Goal: Information Seeking & Learning: Learn about a topic

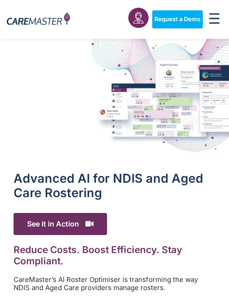
click at [220, 70] on img at bounding box center [114, 98] width 229 height 119
click at [211, 96] on img at bounding box center [114, 98] width 229 height 119
click at [185, 70] on img at bounding box center [114, 98] width 229 height 119
click at [187, 94] on img at bounding box center [114, 98] width 229 height 119
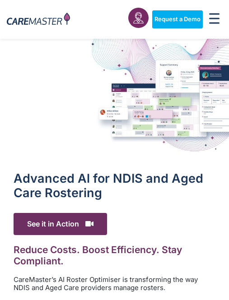
click at [190, 92] on img at bounding box center [114, 98] width 229 height 119
click at [219, 65] on img at bounding box center [114, 98] width 229 height 119
click at [215, 68] on img at bounding box center [114, 98] width 229 height 119
click at [197, 84] on img at bounding box center [114, 98] width 229 height 119
click at [197, 93] on img at bounding box center [114, 98] width 229 height 119
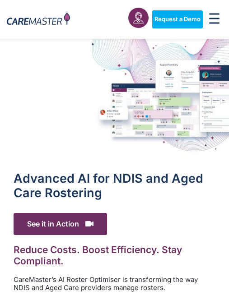
click at [196, 98] on img at bounding box center [114, 98] width 229 height 119
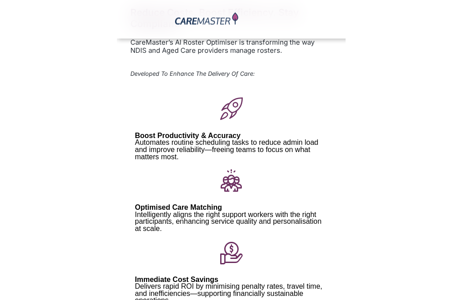
scroll to position [147, 0]
